Goal: Task Accomplishment & Management: Use online tool/utility

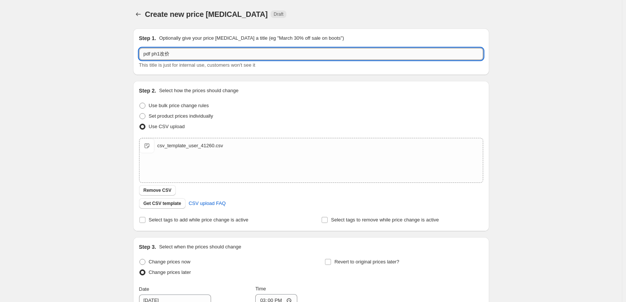
click at [205, 53] on input "pdf ph1改价" at bounding box center [311, 54] width 344 height 12
click at [112, 67] on div "Create new price [MEDICAL_DATA]. This page is ready Create new price [MEDICAL_D…" at bounding box center [311, 237] width 622 height 475
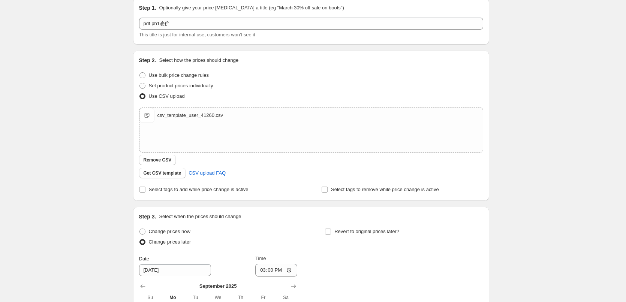
scroll to position [31, 0]
click at [207, 113] on div "csv_template_user_41260.csv" at bounding box center [190, 114] width 66 height 7
click at [160, 155] on button "Remove CSV" at bounding box center [157, 159] width 37 height 10
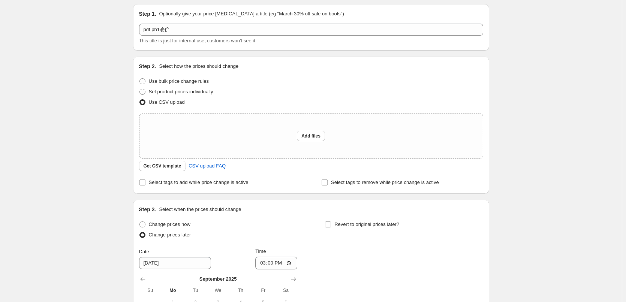
scroll to position [37, 0]
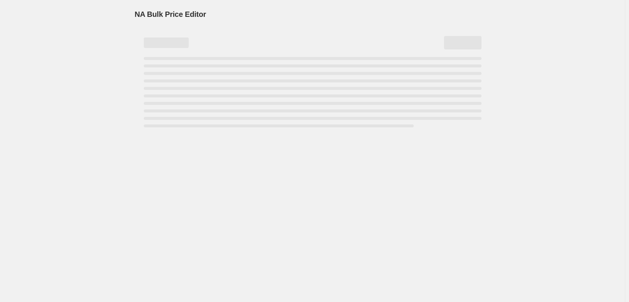
click at [183, 11] on span "NA Bulk Price Editor" at bounding box center [171, 14] width 72 height 8
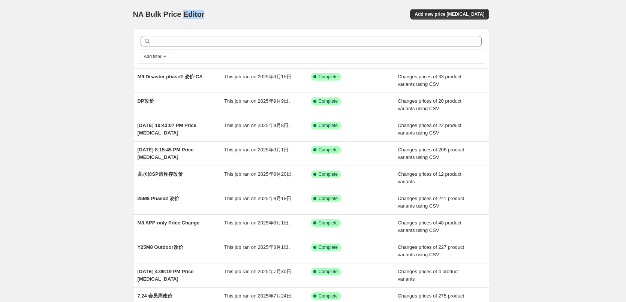
click at [183, 11] on span "NA Bulk Price Editor" at bounding box center [169, 14] width 72 height 8
click at [154, 19] on div "NA Bulk Price Editor. This page is ready NA Bulk Price Editor Add new price [ME…" at bounding box center [311, 14] width 356 height 28
drag, startPoint x: 135, startPoint y: 13, endPoint x: 217, endPoint y: 11, distance: 81.7
click at [217, 11] on div "NA Bulk Price Editor" at bounding box center [218, 14] width 171 height 10
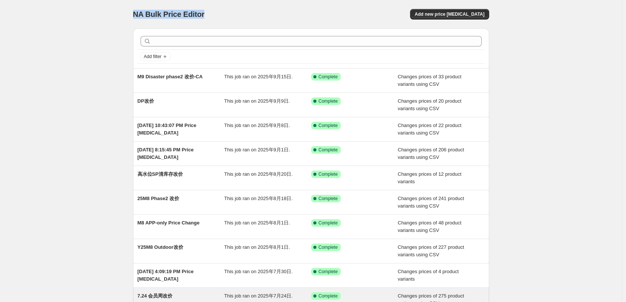
copy span "NA Bulk Price Editor"
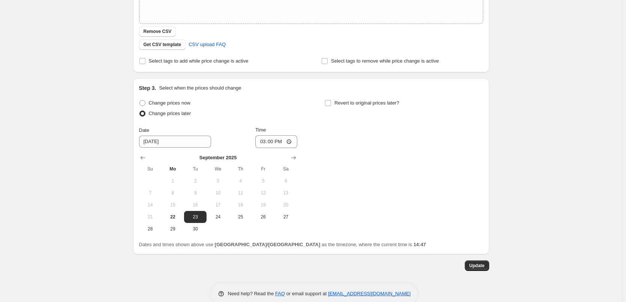
scroll to position [219, 0]
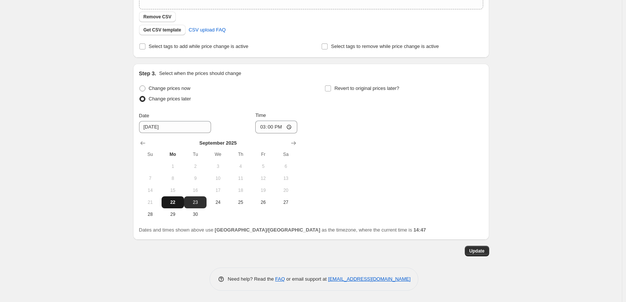
click at [170, 201] on span "22" at bounding box center [172, 202] width 16 height 6
type input "[DATE]"
click at [550, 163] on div "2025年9月22日 14:43:48 Price [MEDICAL_DATA]. This page is ready 2025年9月22日 14:43:4…" at bounding box center [311, 41] width 622 height 521
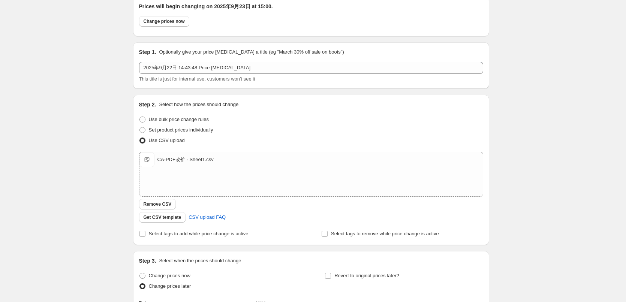
scroll to position [0, 0]
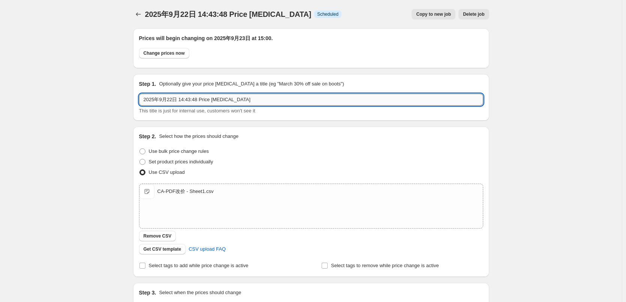
click at [196, 100] on input "2025年9月22日 14:43:48 Price [MEDICAL_DATA]" at bounding box center [311, 100] width 344 height 12
click at [227, 95] on input "2025年9月22日 14:43:48 Price [MEDICAL_DATA]" at bounding box center [311, 100] width 344 height 12
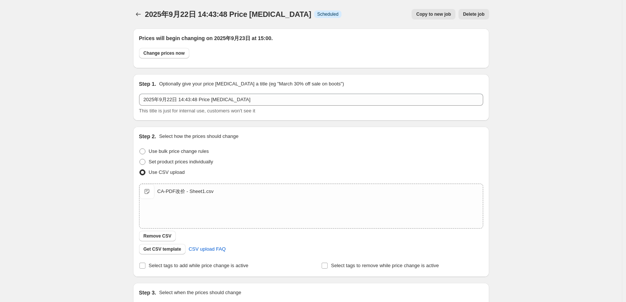
click at [545, 73] on div "2025年9月22日 14:43:48 Price [MEDICAL_DATA]. This page is ready 2025年9月22日 14:43:4…" at bounding box center [311, 260] width 622 height 521
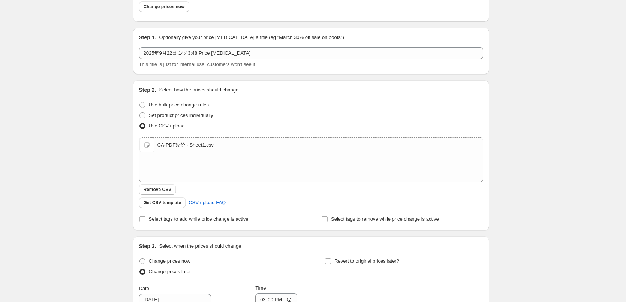
scroll to position [219, 0]
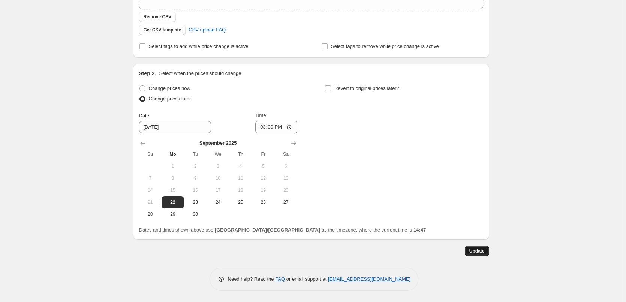
click at [475, 248] on span "Update" at bounding box center [476, 251] width 15 height 6
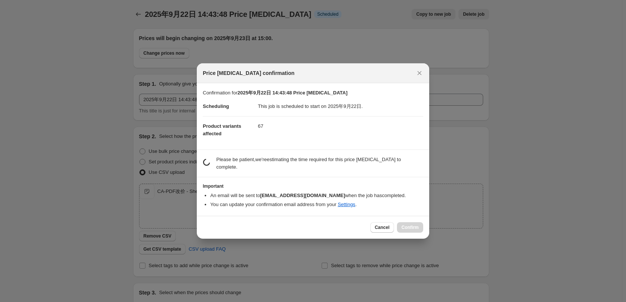
scroll to position [0, 0]
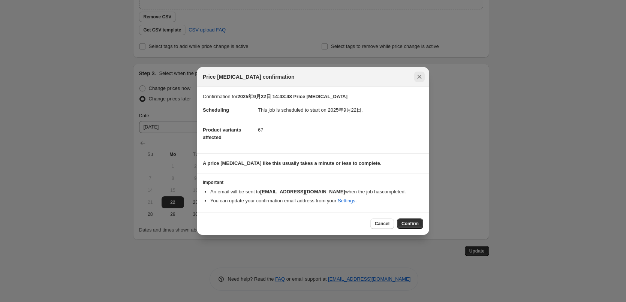
click at [418, 76] on icon "Close" at bounding box center [418, 76] width 7 height 7
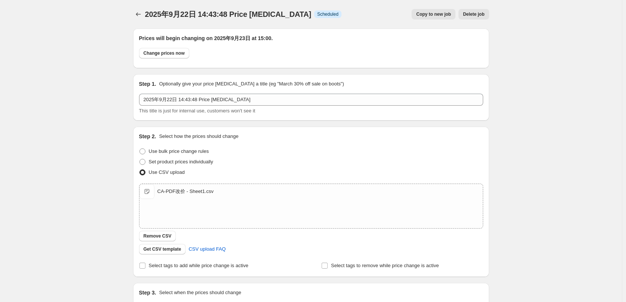
scroll to position [219, 0]
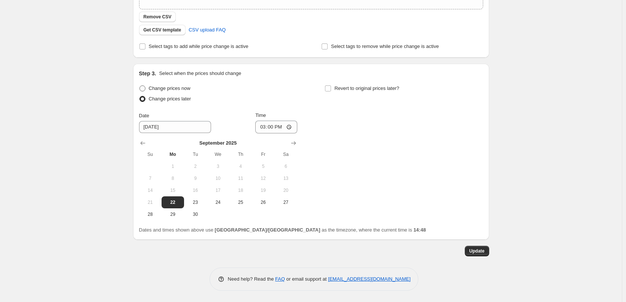
click at [163, 90] on span "Change prices now" at bounding box center [170, 88] width 42 height 6
click at [140, 86] on input "Change prices now" at bounding box center [139, 85] width 0 height 0
radio input "true"
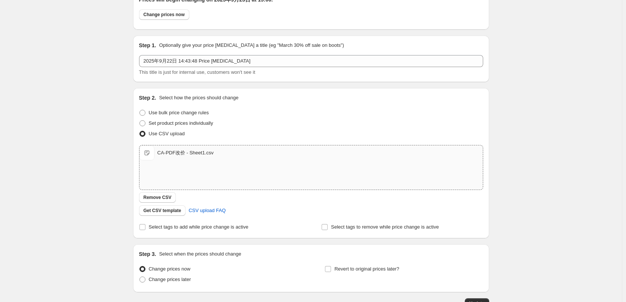
scroll to position [91, 0]
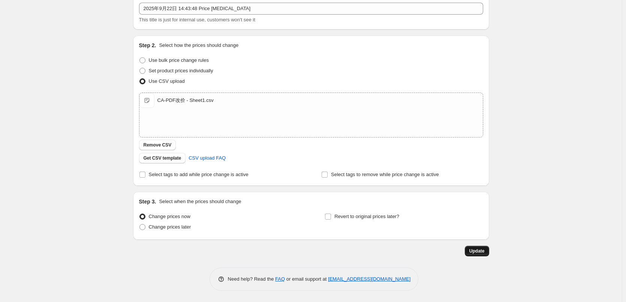
click at [481, 253] on span "Update" at bounding box center [476, 251] width 15 height 6
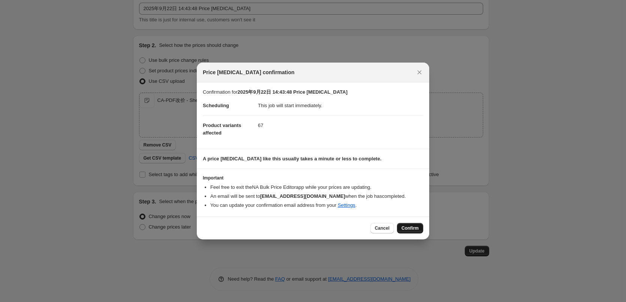
click at [415, 226] on span "Confirm" at bounding box center [409, 228] width 17 height 6
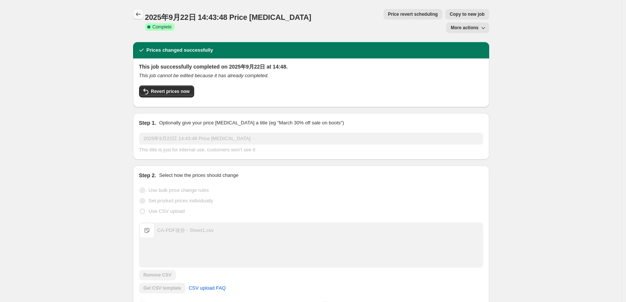
click at [139, 14] on icon "Price change jobs" at bounding box center [137, 13] width 7 height 7
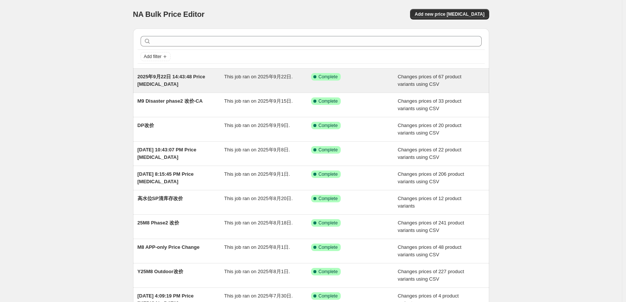
click at [158, 79] on span "2025年9月22日 14:43:48 Price [MEDICAL_DATA]" at bounding box center [171, 80] width 68 height 13
